Goal: Task Accomplishment & Management: Manage account settings

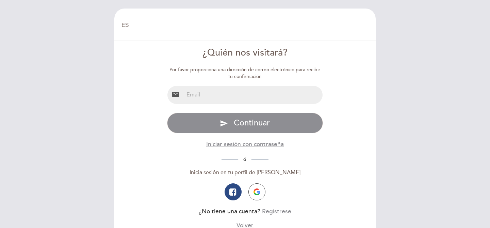
select select "es"
type input "[EMAIL_ADDRESS][DOMAIN_NAME]"
click at [245, 123] on button "send Continuar" at bounding box center [245, 123] width 156 height 20
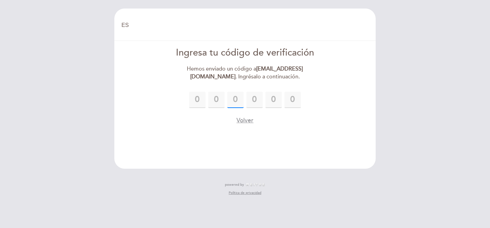
type input "9"
type input "3"
paste input "5"
type input "5"
type input "9"
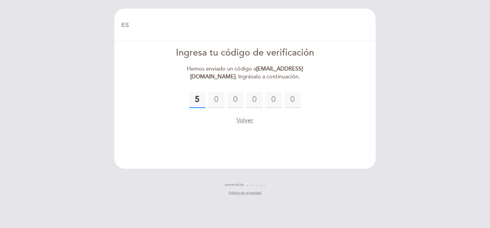
type input "7"
type input "2"
type input "1"
type input "6"
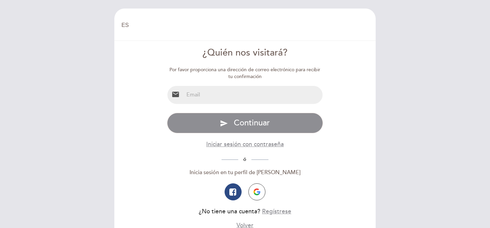
select select "es"
type input "[EMAIL_ADDRESS][DOMAIN_NAME]"
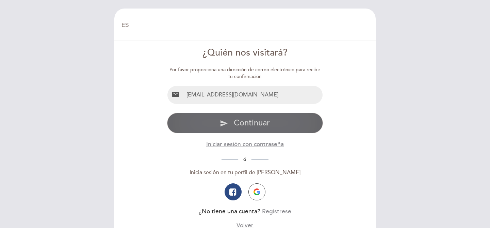
click at [243, 128] on button "send Continuar" at bounding box center [245, 123] width 156 height 20
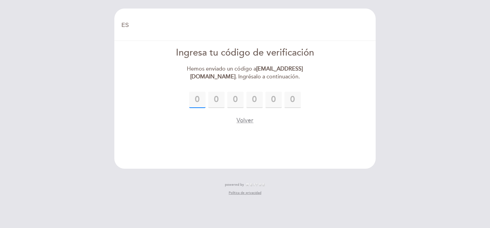
paste input "6"
type input "6"
type input "8"
type input "3"
type input "6"
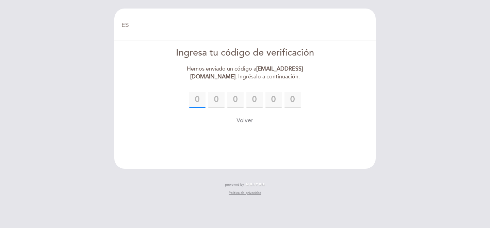
type input "4"
type input "2"
